Goal: Information Seeking & Learning: Learn about a topic

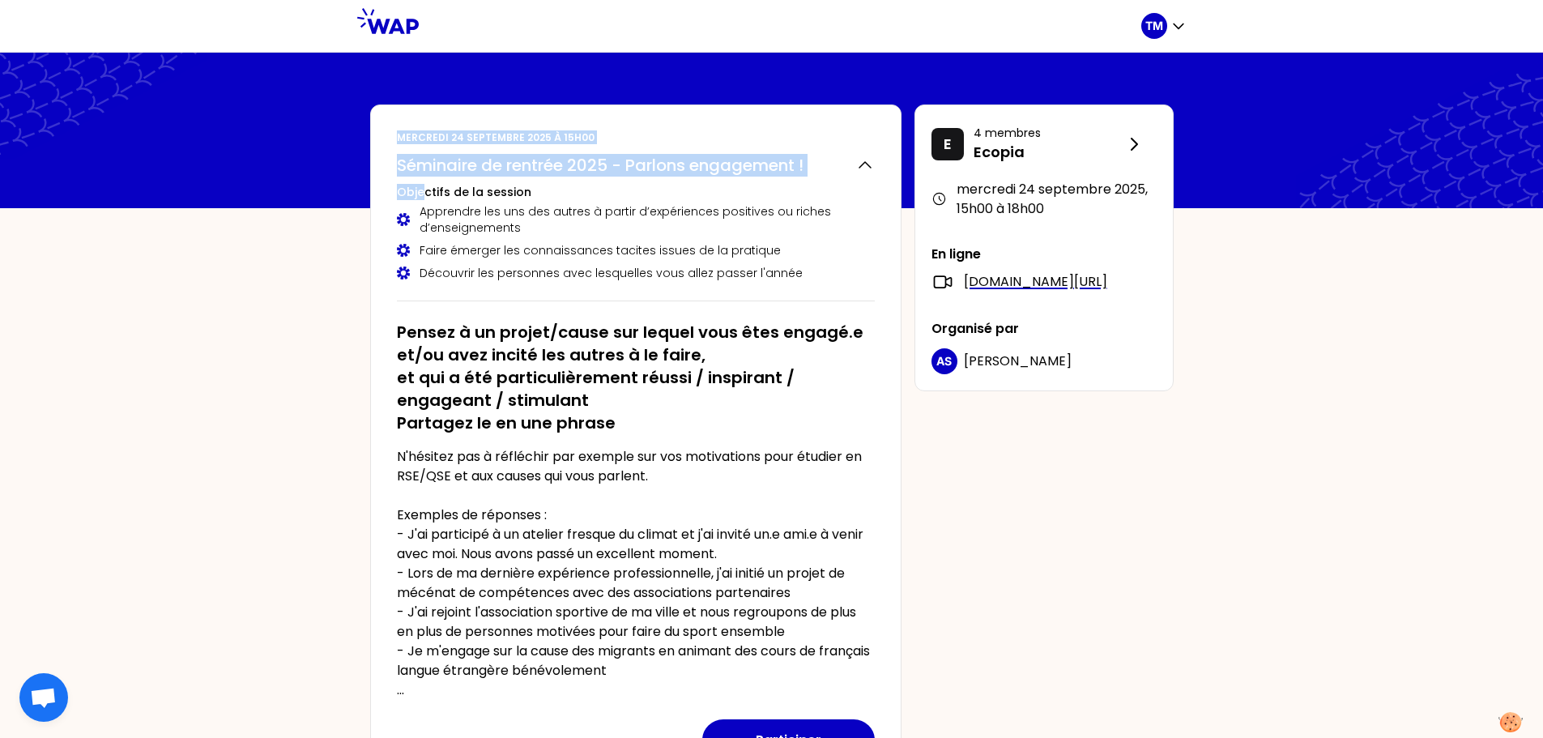
drag, startPoint x: 335, startPoint y: 117, endPoint x: 422, endPoint y: 191, distance: 114.4
click at [422, 191] on div "TM [DATE] 15h00 Séminaire de rentrée 2025 - Parlons engagement ! Objectifs de l…" at bounding box center [771, 605] width 1543 height 1211
click at [422, 191] on h3 "Objectifs de la session" at bounding box center [636, 192] width 478 height 16
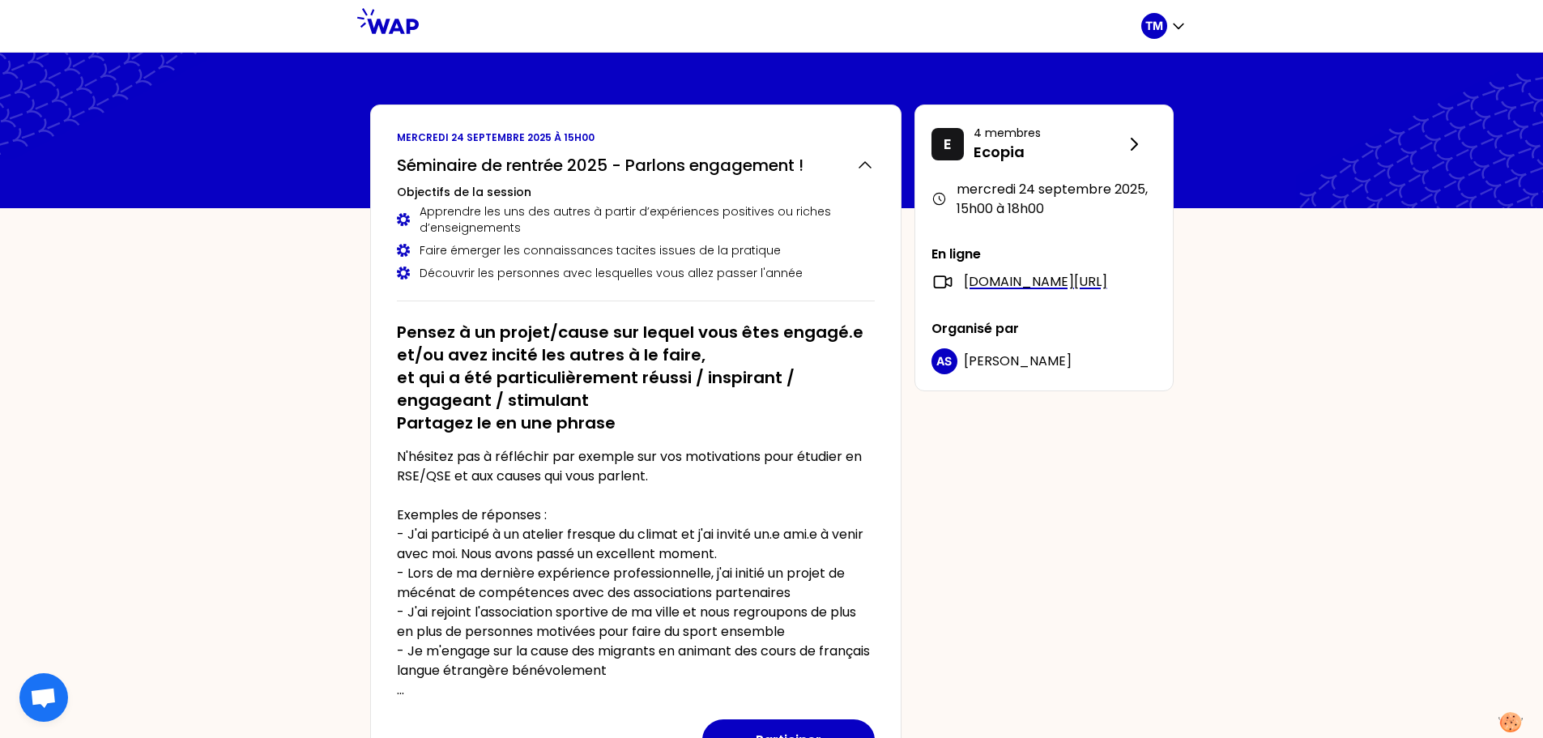
click at [410, 143] on p "mercredi 24 septembre 2025 à 15h00" at bounding box center [636, 137] width 478 height 13
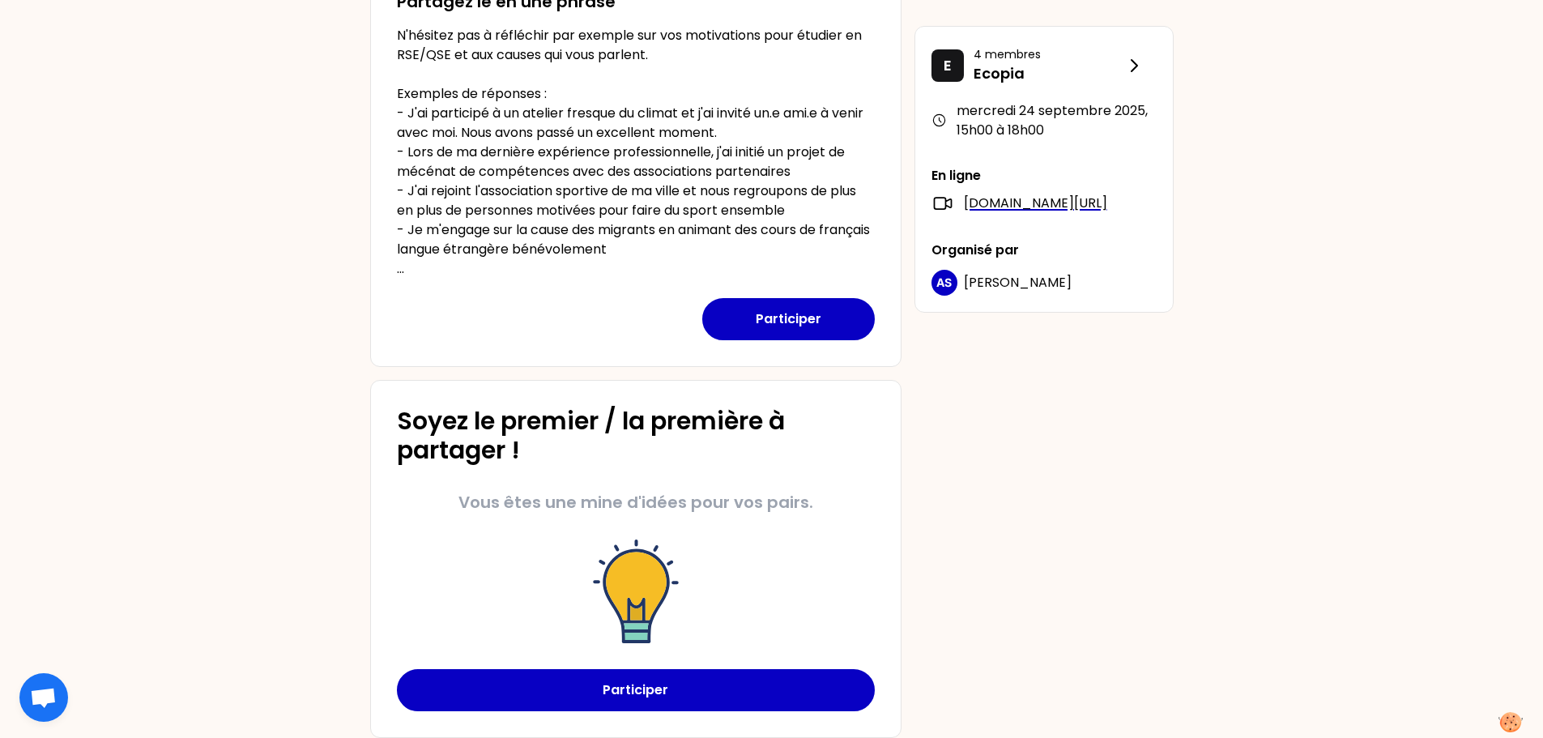
scroll to position [392, 0]
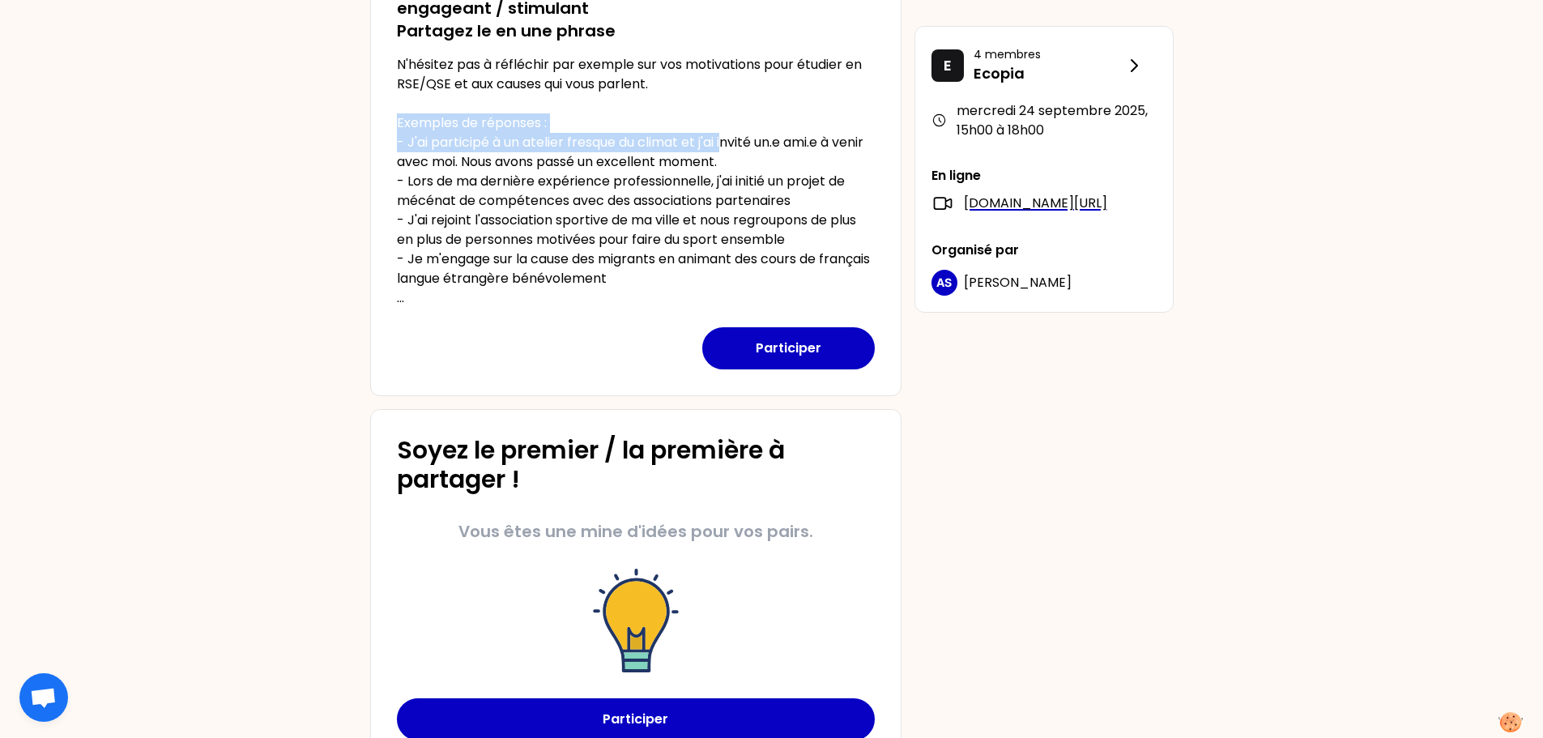
drag, startPoint x: 369, startPoint y: 117, endPoint x: 728, endPoint y: 142, distance: 360.5
click at [728, 142] on div "[DATE] 15h00 Séminaire de rentrée 2025 - Parlons engagement ! Objectifs de la s…" at bounding box center [771, 239] width 829 height 1055
click at [519, 131] on p "N'hésitez pas à réfléchir par exemple sur vos motivations pour étudier en RSE/Q…" at bounding box center [636, 181] width 478 height 253
click at [420, 127] on p "N'hésitez pas à réfléchir par exemple sur vos motivations pour étudier en RSE/Q…" at bounding box center [636, 181] width 478 height 253
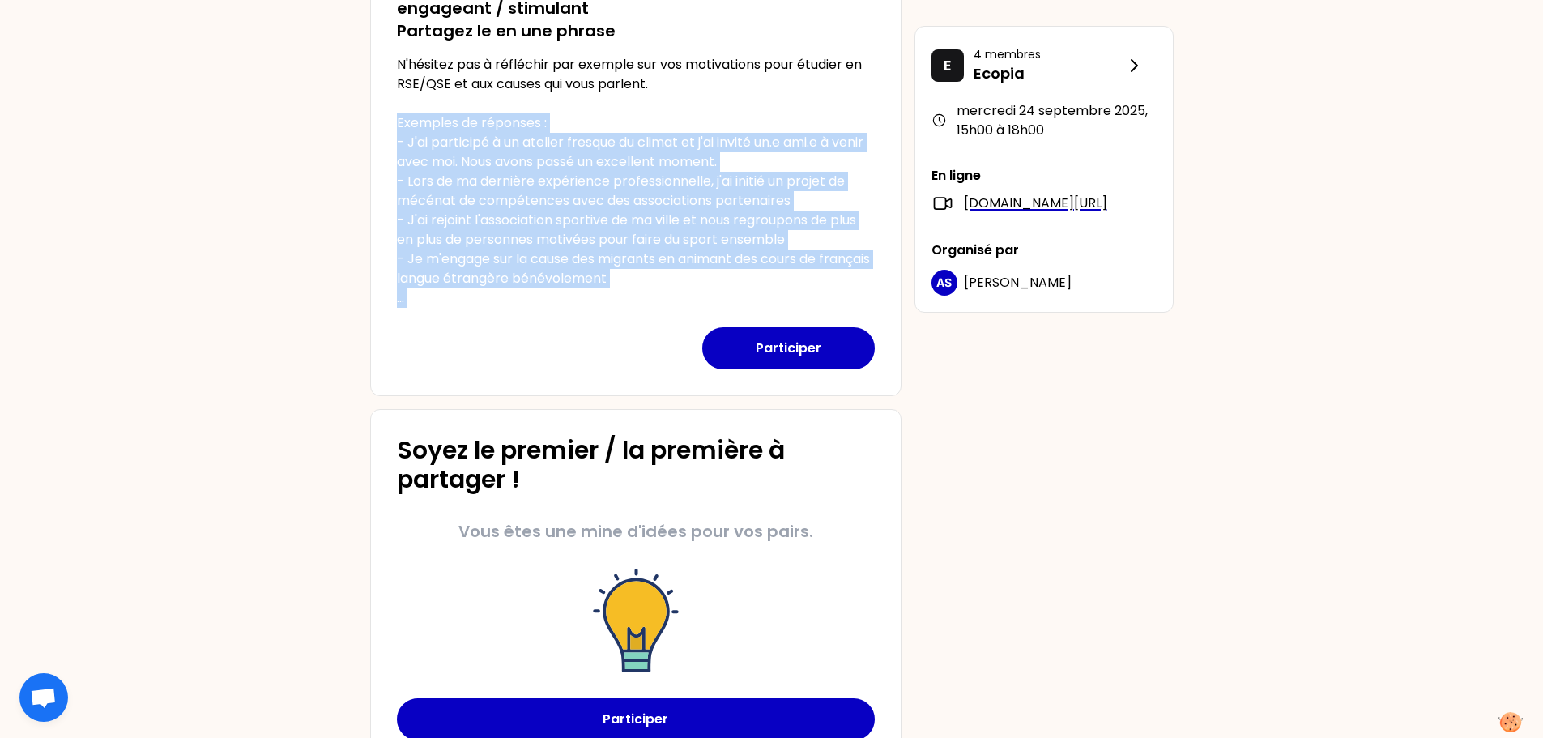
drag, startPoint x: 420, startPoint y: 127, endPoint x: 870, endPoint y: 296, distance: 481.1
click at [870, 296] on p "N'hésitez pas à réfléchir par exemple sur vos motivations pour étudier en RSE/Q…" at bounding box center [636, 181] width 478 height 253
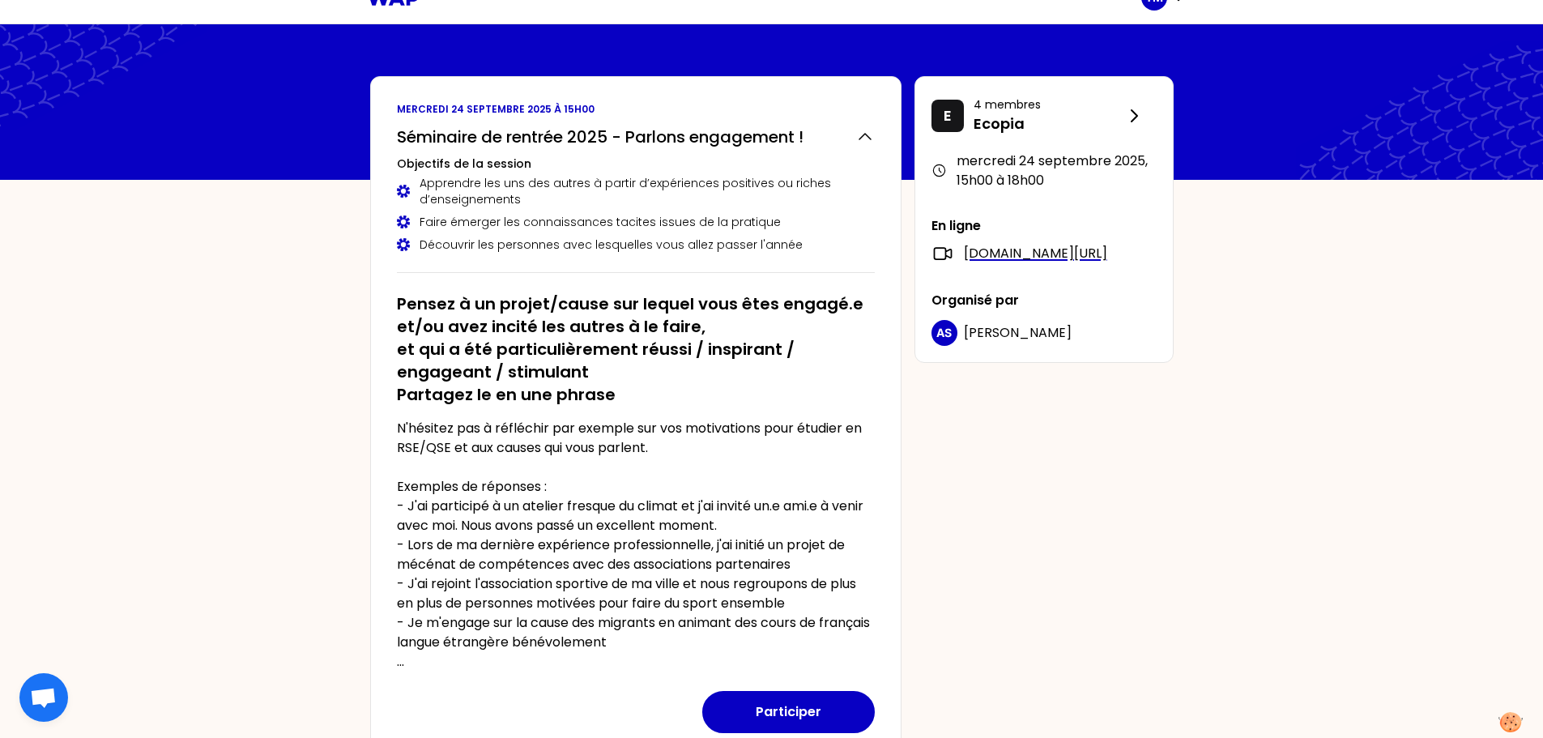
scroll to position [0, 0]
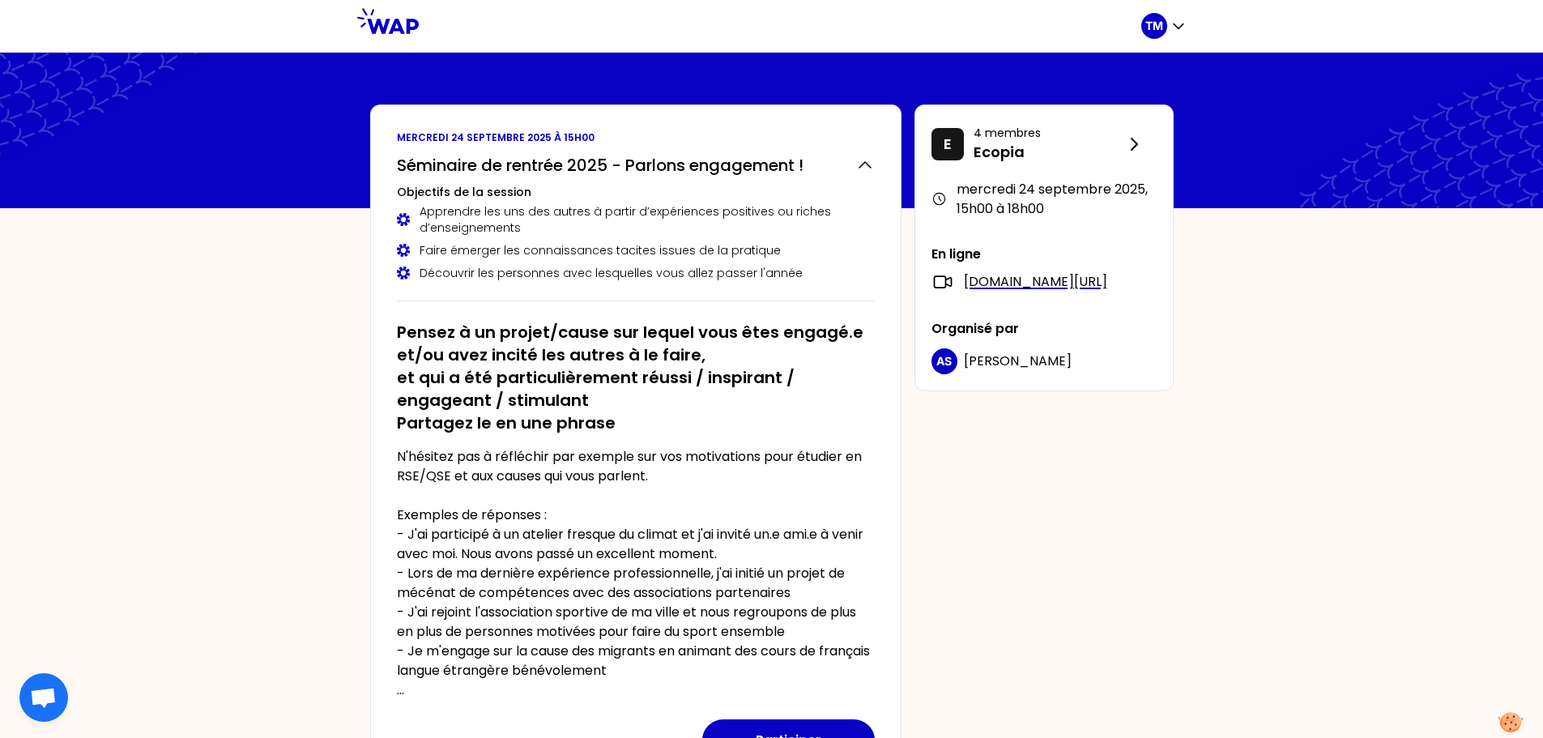
click at [384, 26] on icon at bounding box center [388, 21] width 62 height 26
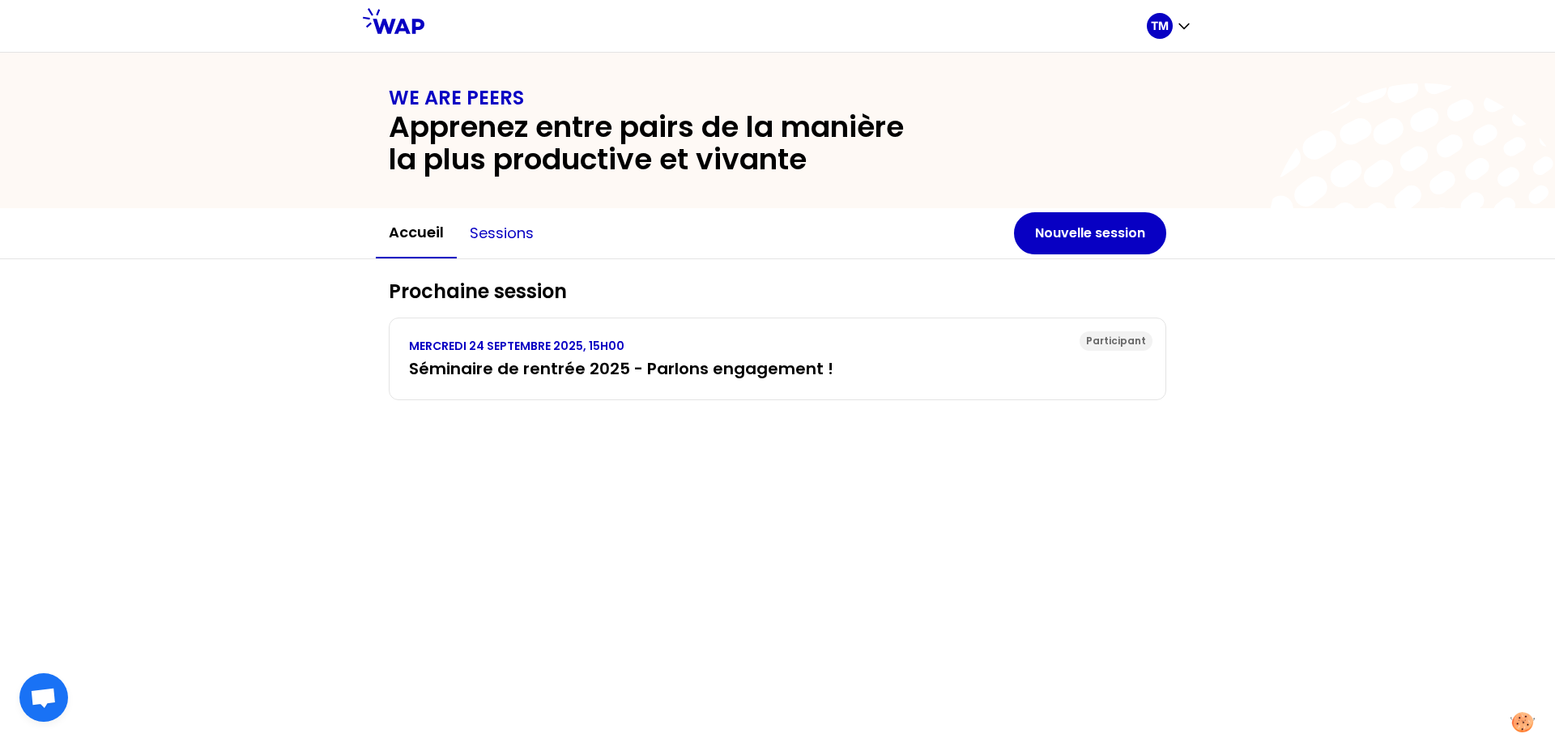
click at [514, 244] on button "Sessions" at bounding box center [502, 233] width 90 height 49
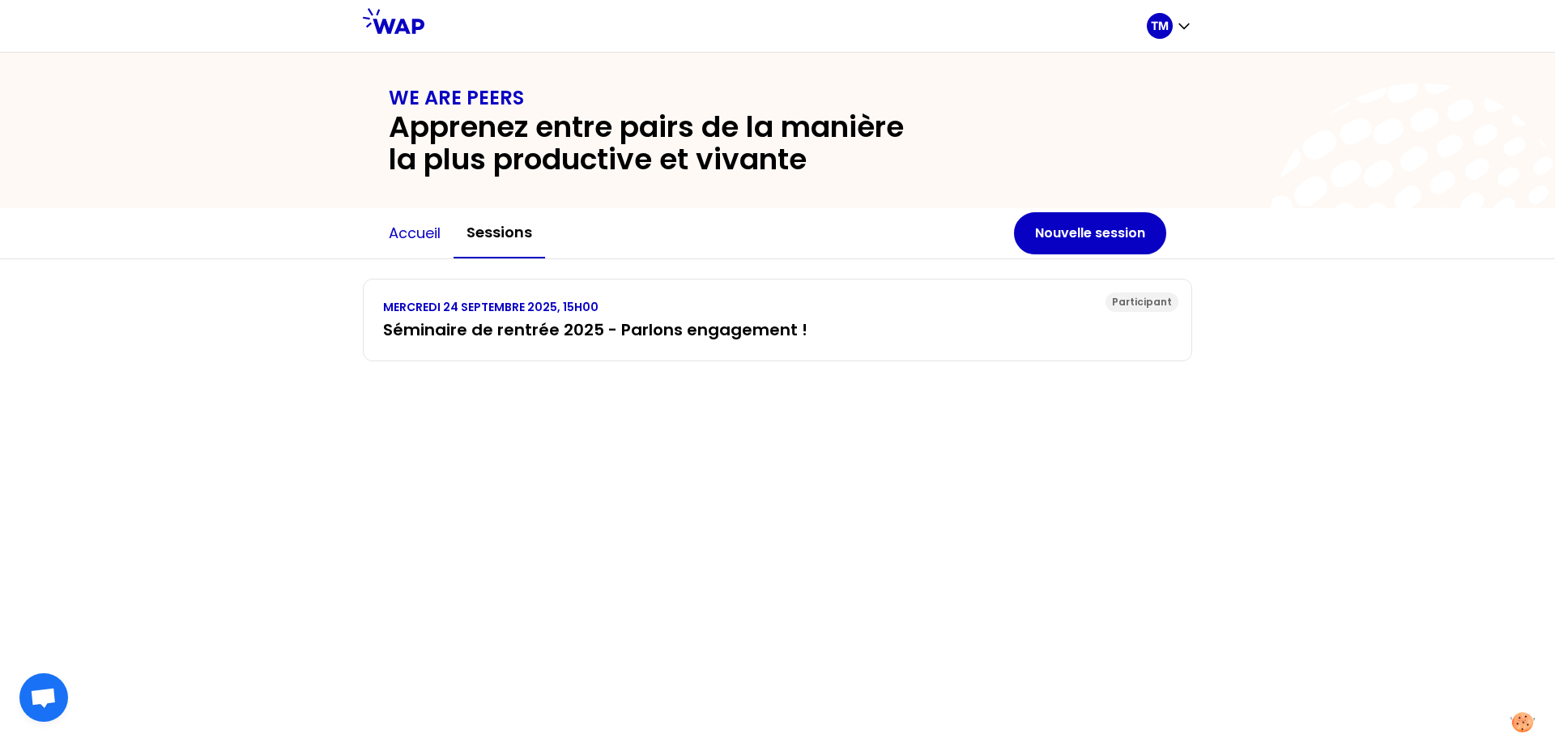
click at [427, 231] on button "Accueil" at bounding box center [415, 233] width 78 height 49
